Goal: Task Accomplishment & Management: Manage account settings

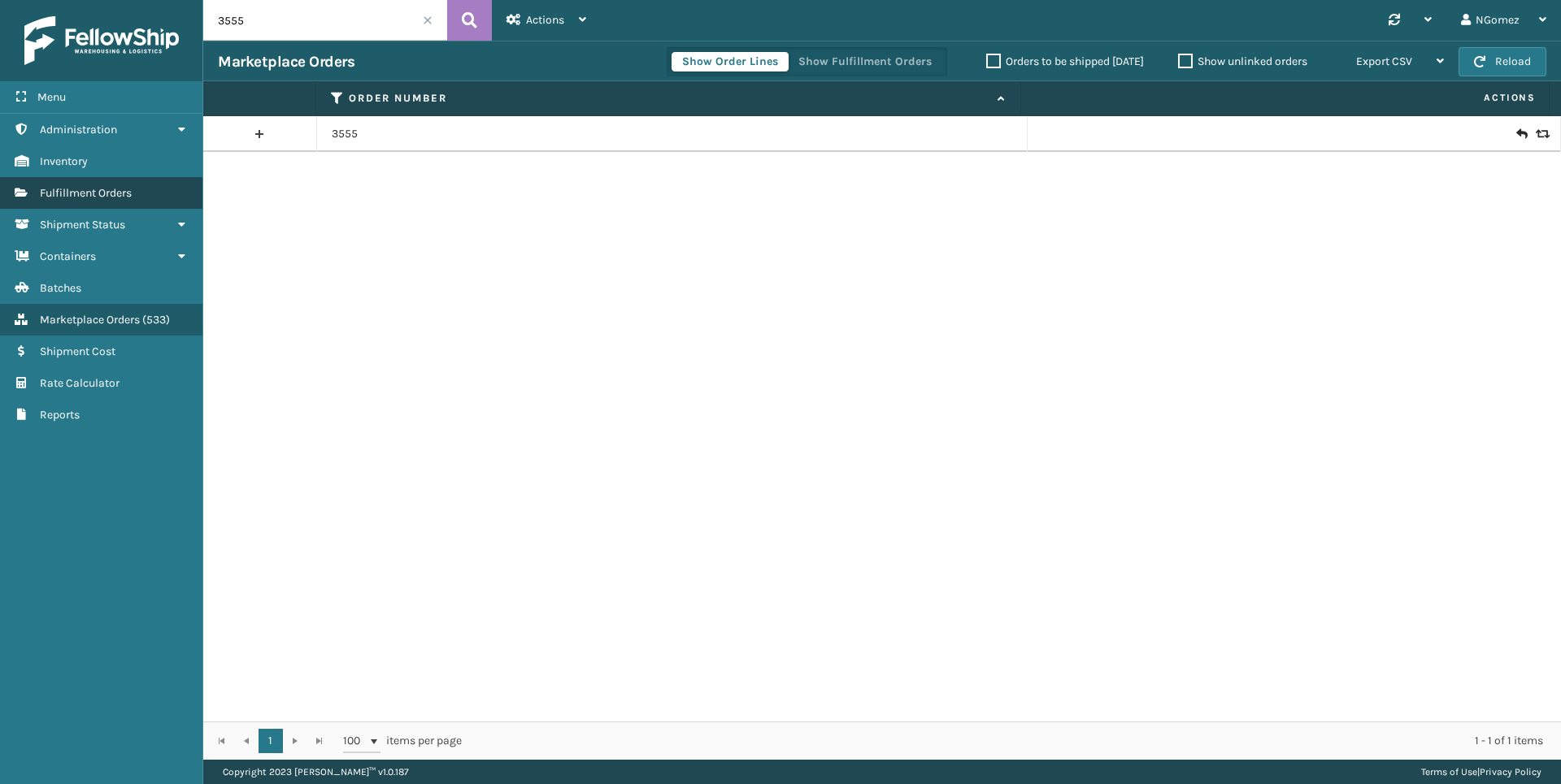
click at [104, 192] on span "Fulfillment Orders" at bounding box center [85, 194] width 92 height 14
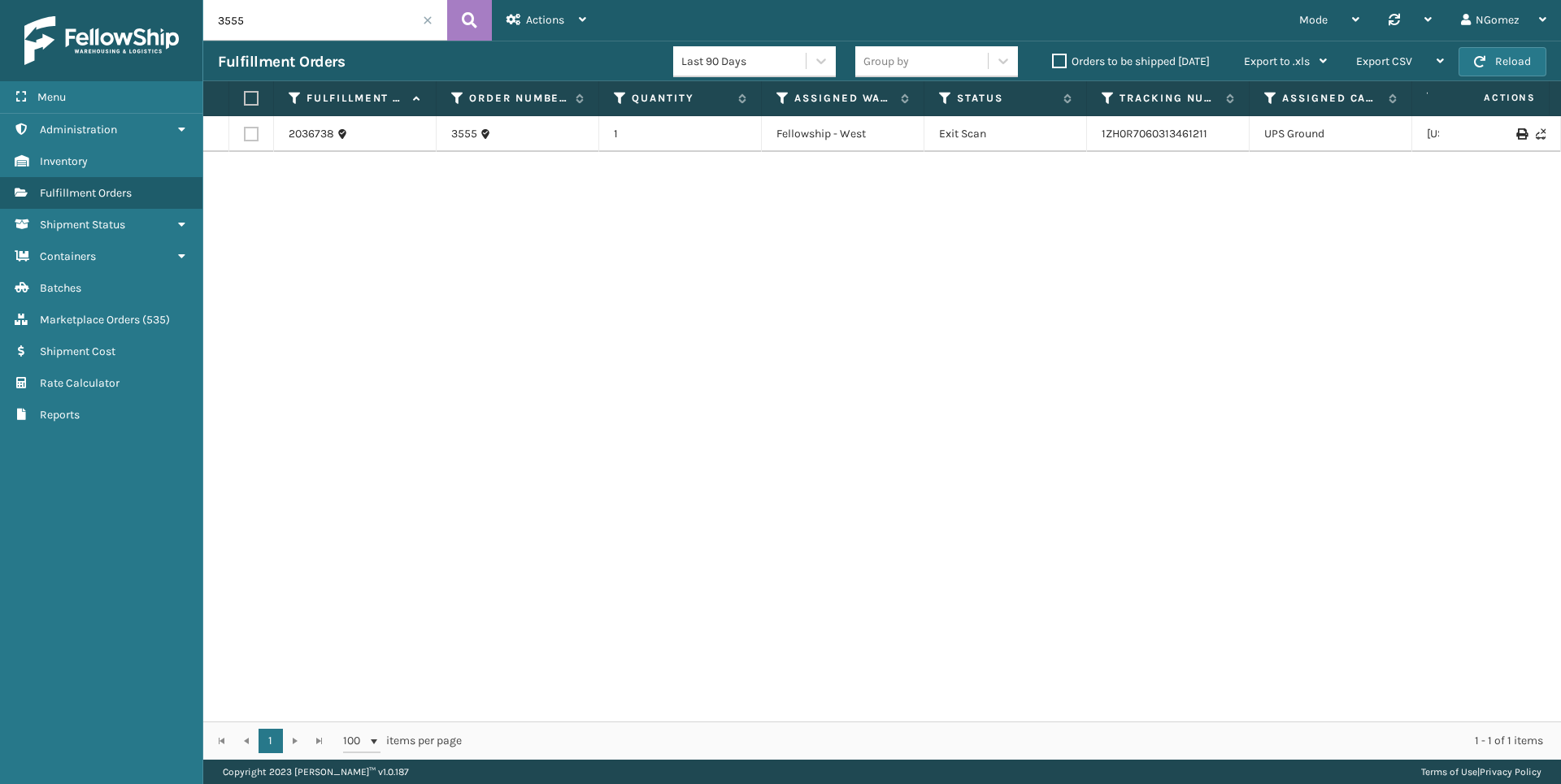
click at [251, 22] on input "3555" at bounding box center [325, 20] width 243 height 41
paste input "111-6980499-2821839"
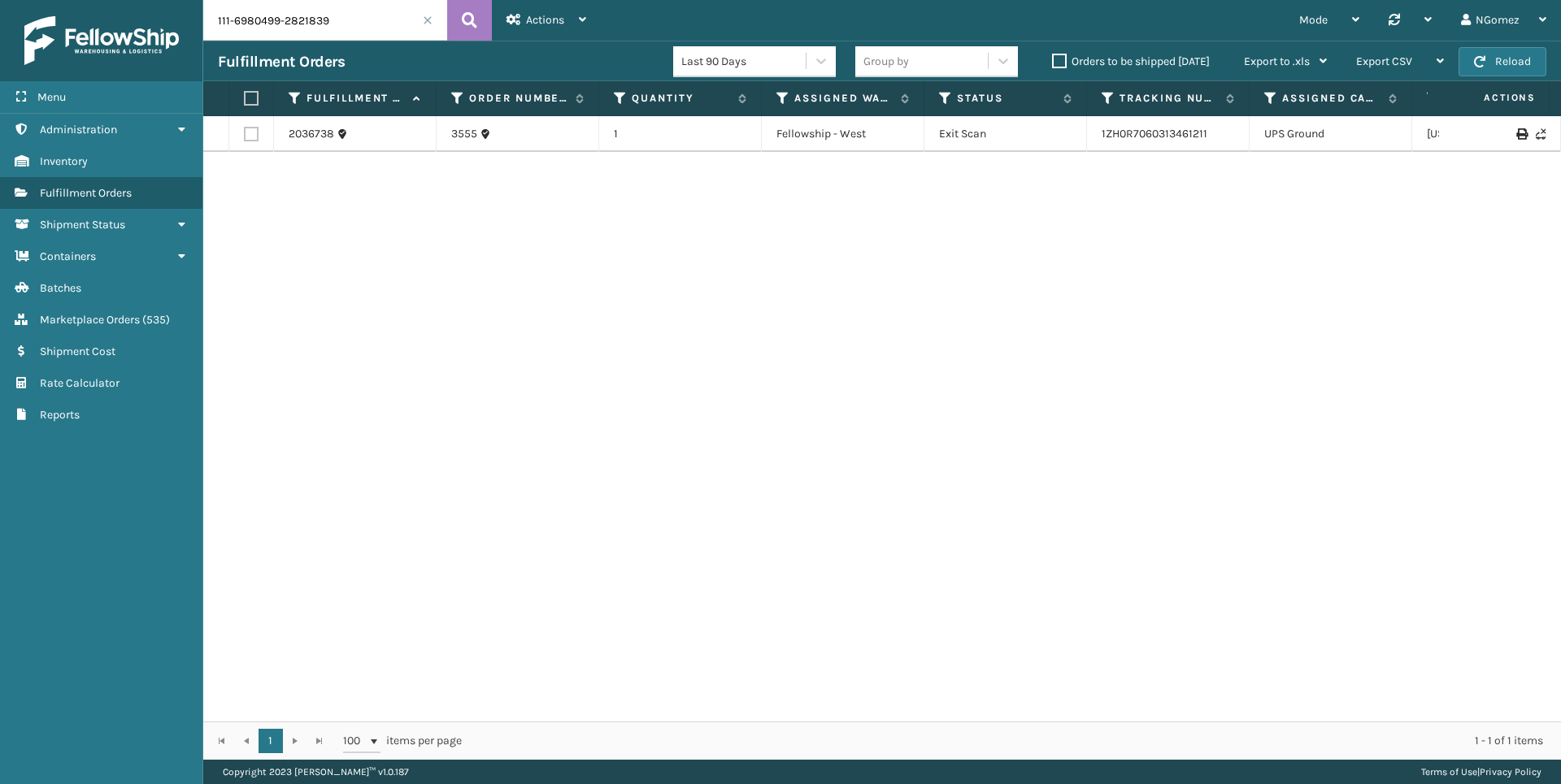
type input "111-6980499-2821839"
click at [1442, 128] on td at bounding box center [1499, 134] width 122 height 36
click at [1457, 134] on icon at bounding box center [1461, 134] width 10 height 12
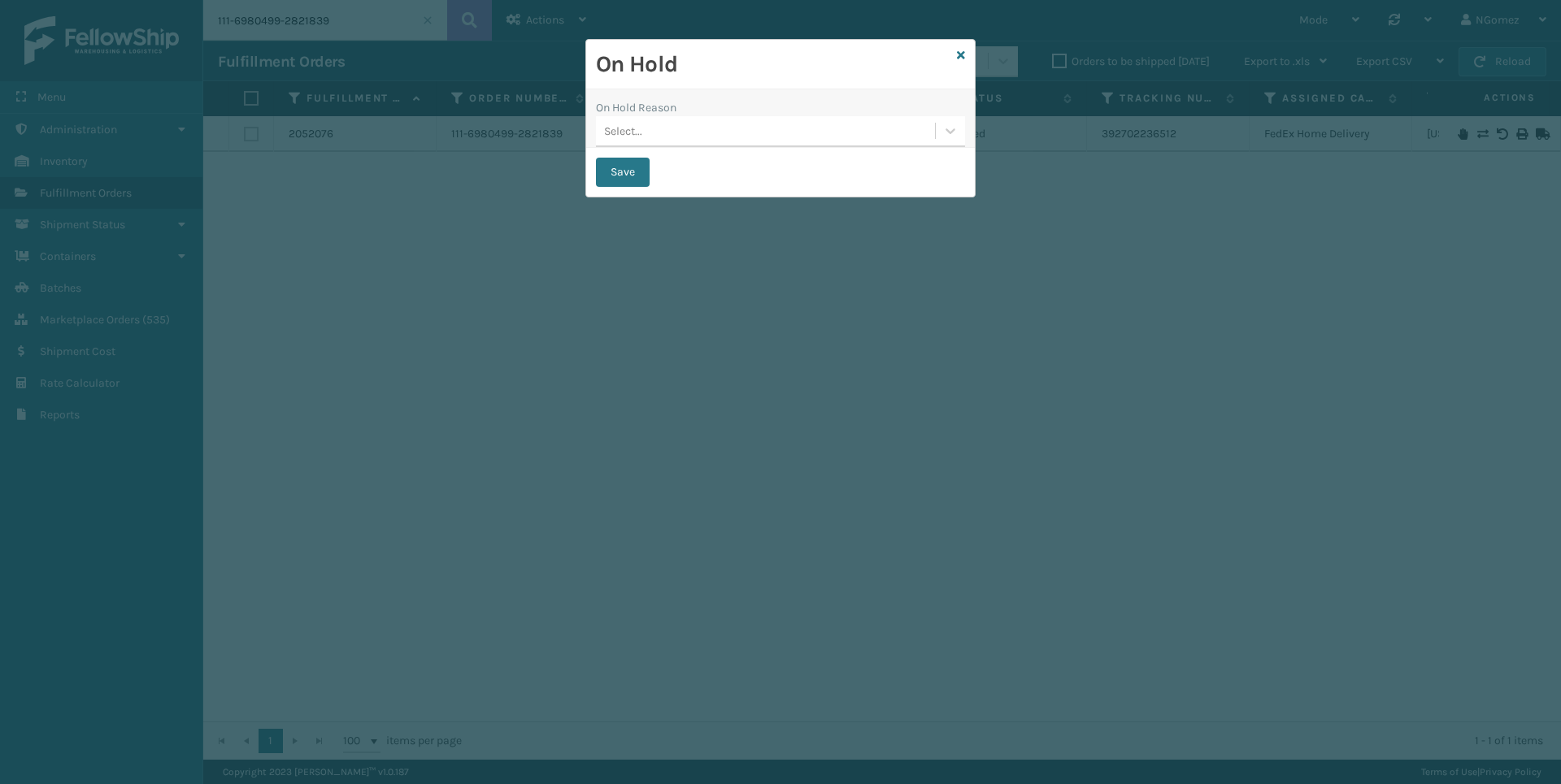
click at [850, 147] on div "On Hold Reason Select..." at bounding box center [780, 119] width 388 height 59
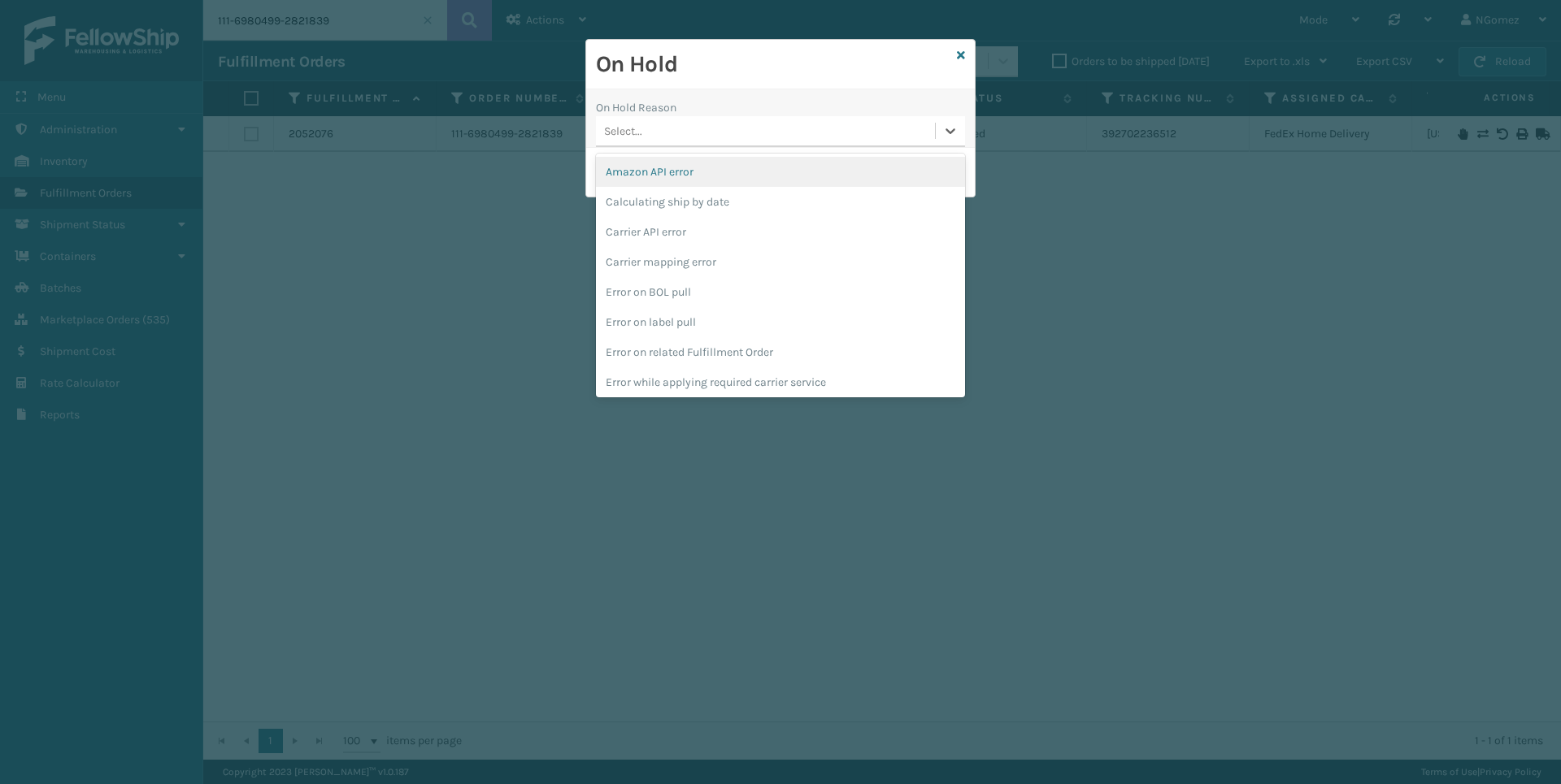
click at [855, 137] on div "Select..." at bounding box center [766, 131] width 339 height 27
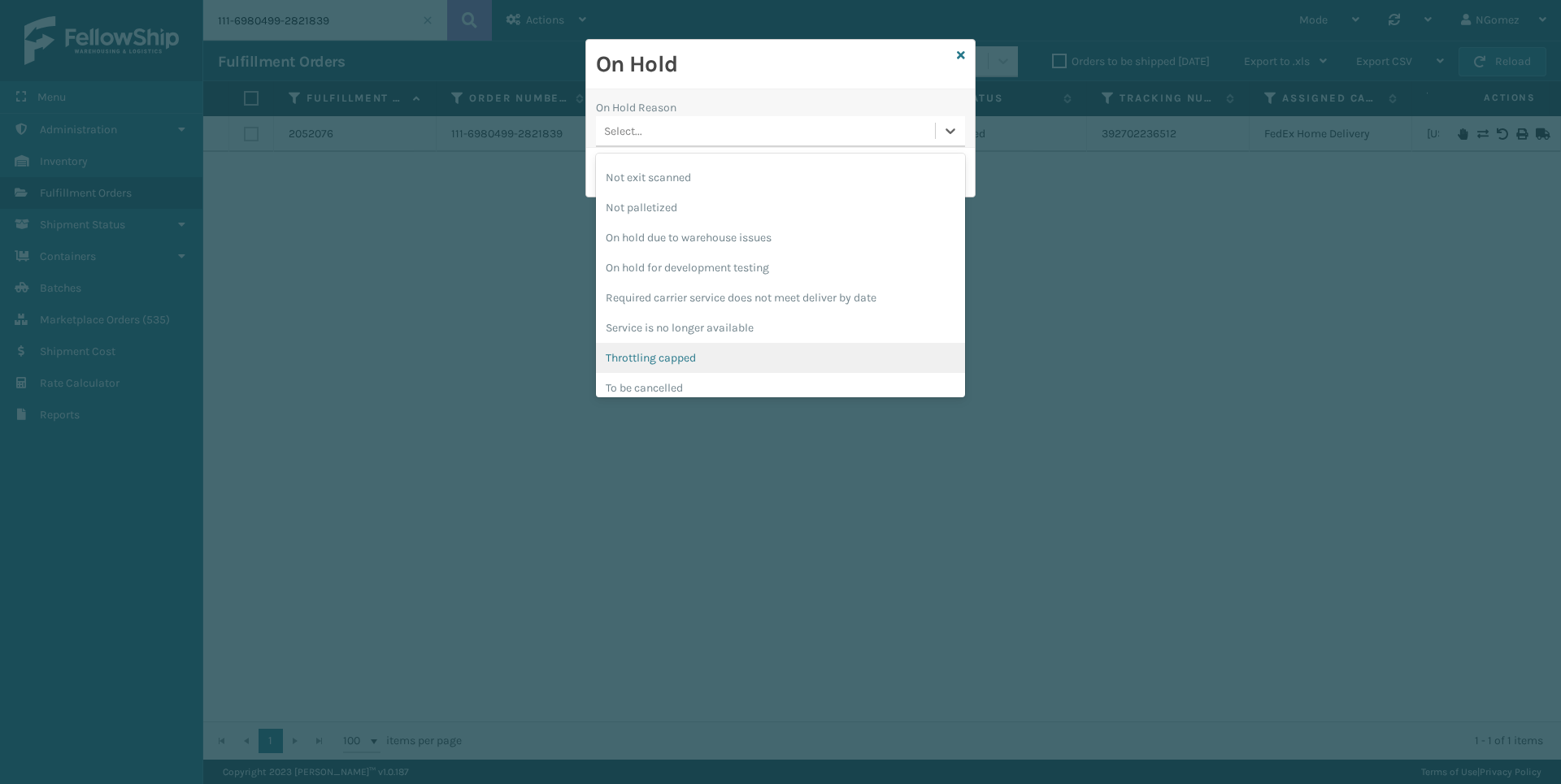
scroll to position [454, 0]
click at [800, 383] on div "To be cancelled" at bounding box center [780, 379] width 369 height 30
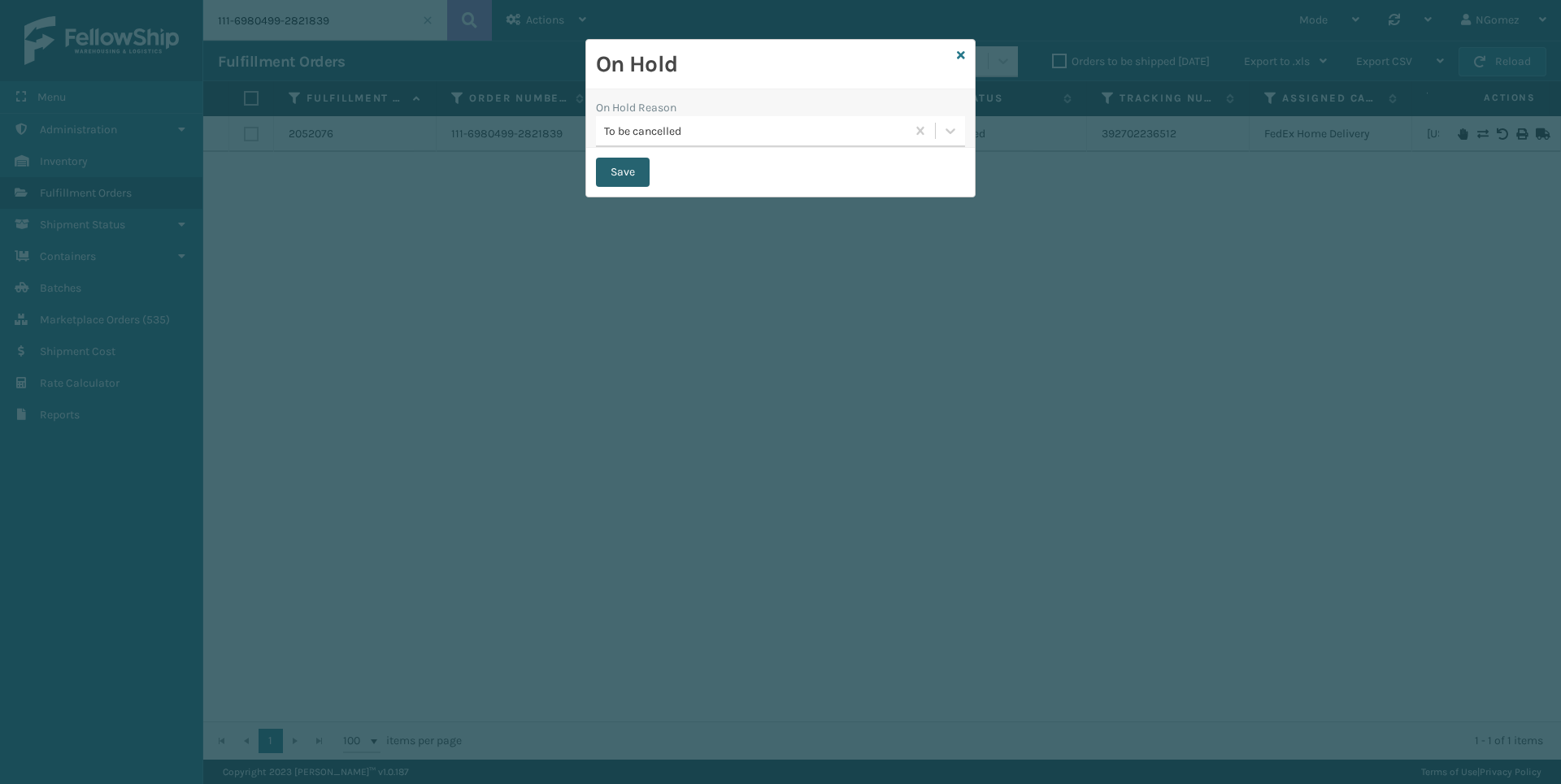
click at [622, 174] on button "Save" at bounding box center [623, 171] width 53 height 29
